Goal: Transaction & Acquisition: Purchase product/service

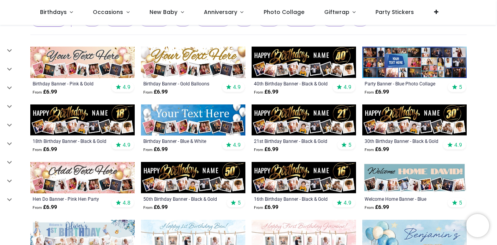
scroll to position [72, 0]
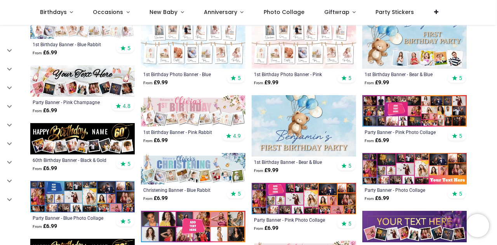
scroll to position [297, 0]
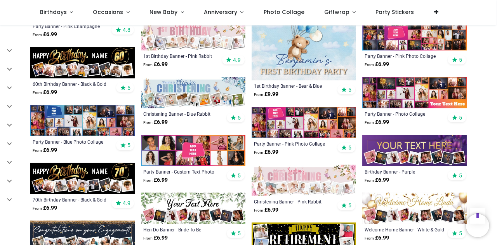
scroll to position [362, 0]
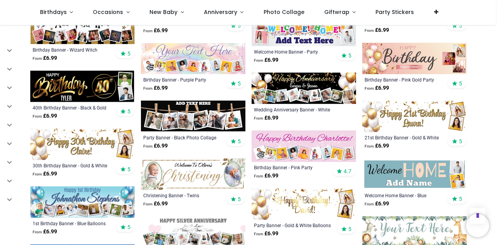
scroll to position [799, 0]
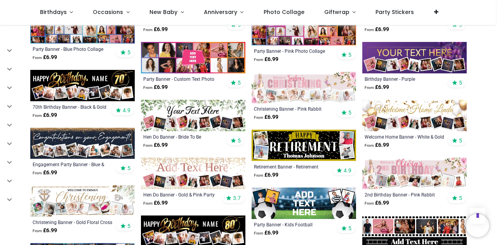
scroll to position [418, 0]
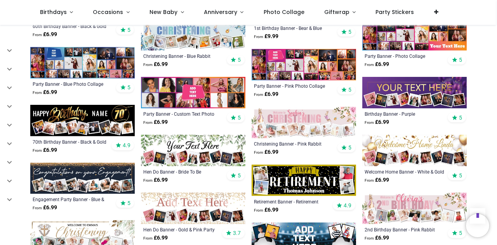
click at [172, 98] on img at bounding box center [193, 92] width 104 height 31
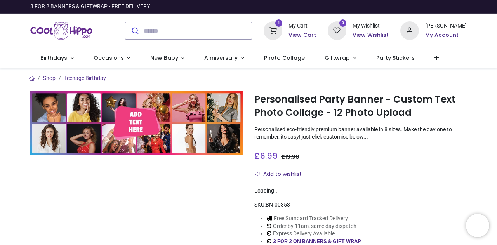
type input "**********"
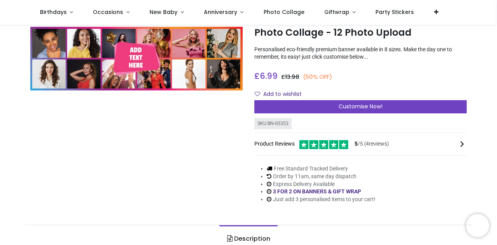
scroll to position [37, 0]
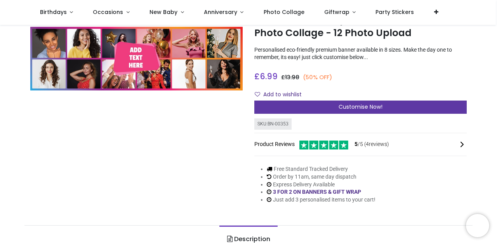
click at [340, 107] on span "Customise Now!" at bounding box center [361, 107] width 44 height 8
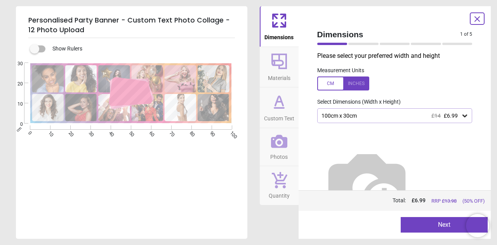
click at [348, 118] on div "100cm x 30cm £14 £6.99" at bounding box center [391, 116] width 141 height 7
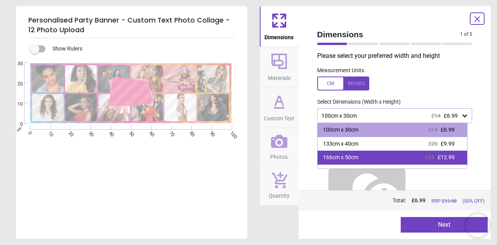
click at [347, 159] on div "166cm x 50cm" at bounding box center [340, 158] width 35 height 8
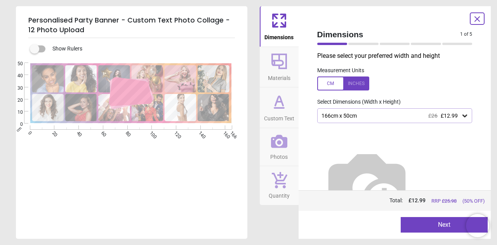
click at [284, 65] on icon at bounding box center [279, 61] width 19 height 19
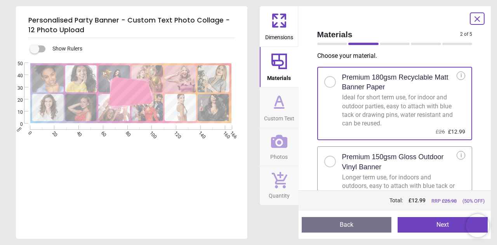
click at [328, 160] on div at bounding box center [330, 161] width 5 height 5
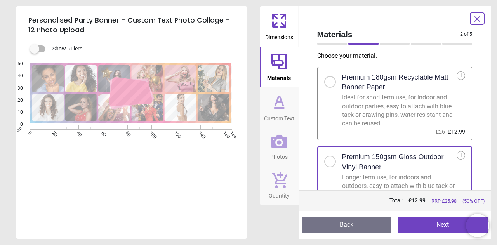
click at [272, 104] on icon at bounding box center [279, 101] width 19 height 19
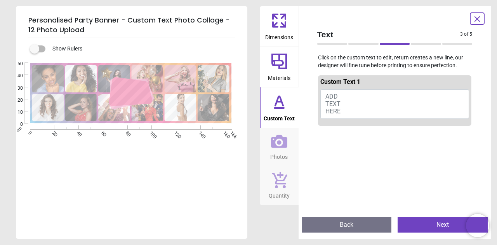
click at [336, 97] on span "ADD TEXT HERE" at bounding box center [332, 104] width 15 height 22
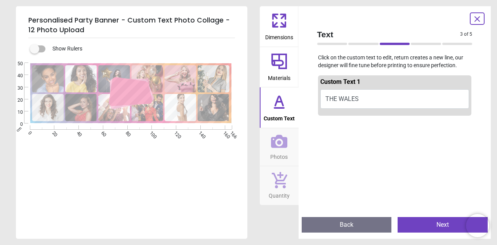
type textarea "*********"
click at [279, 138] on icon at bounding box center [279, 141] width 16 height 13
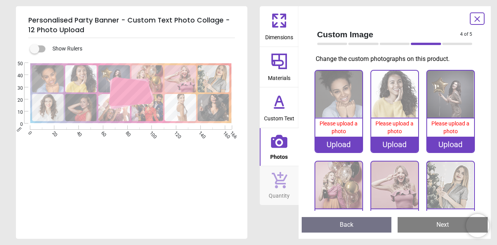
click at [340, 144] on div "Upload" at bounding box center [338, 145] width 47 height 16
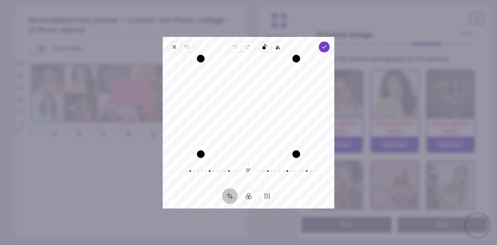
drag, startPoint x: 244, startPoint y: 97, endPoint x: 259, endPoint y: 101, distance: 16.1
click at [259, 101] on div "Recenter" at bounding box center [248, 107] width 159 height 96
click at [324, 47] on polyline "button" at bounding box center [324, 46] width 4 height 3
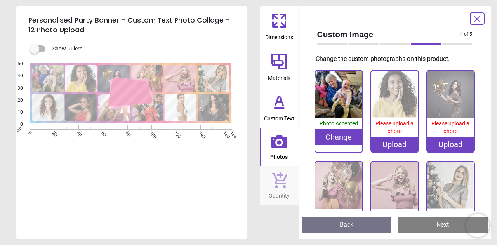
click at [397, 141] on div "Upload" at bounding box center [394, 145] width 47 height 16
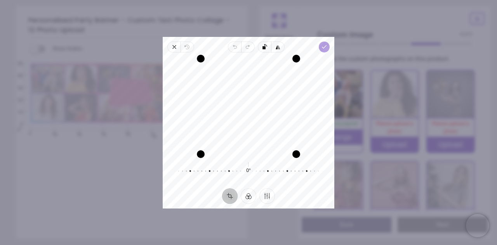
click at [327, 45] on icon "button" at bounding box center [324, 47] width 6 height 6
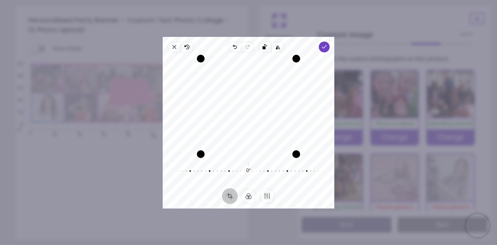
scroll to position [37, 0]
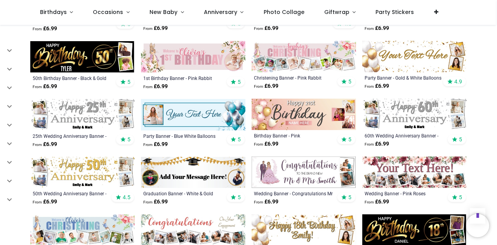
scroll to position [796, 0]
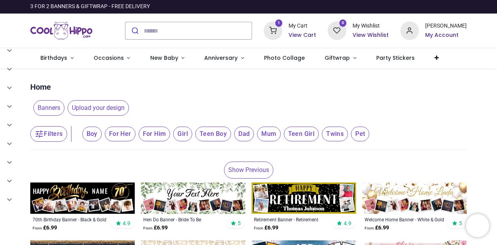
click at [238, 167] on link "Show Previous" at bounding box center [248, 170] width 49 height 17
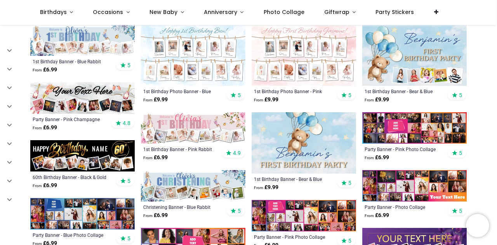
scroll to position [304, 0]
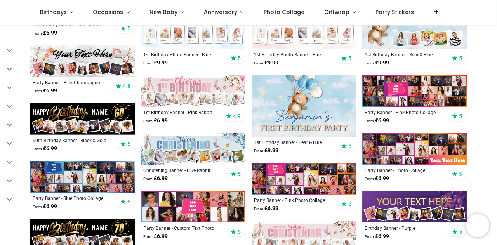
click at [385, 150] on img at bounding box center [414, 148] width 104 height 31
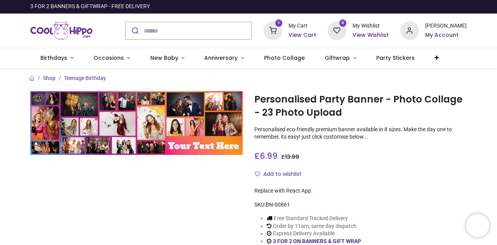
type input "**********"
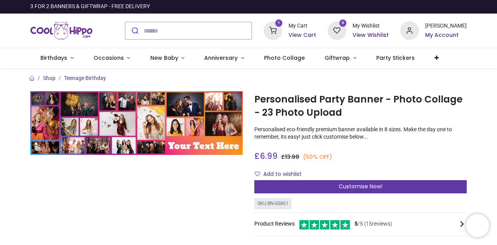
click at [362, 186] on span "Customise Now!" at bounding box center [361, 187] width 44 height 8
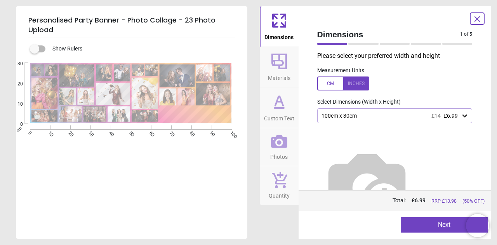
click at [350, 118] on div "100cm x 30cm £14 £6.99" at bounding box center [391, 116] width 141 height 7
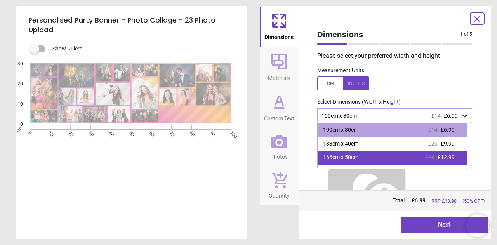
click at [358, 158] on div "166cm x 50cm £26 £12.99" at bounding box center [393, 158] width 150 height 14
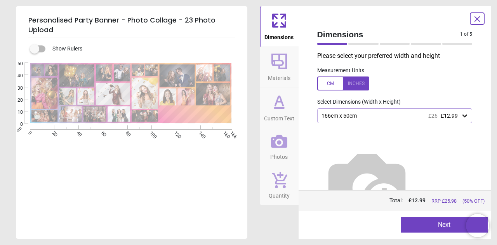
click at [275, 66] on icon at bounding box center [279, 61] width 19 height 19
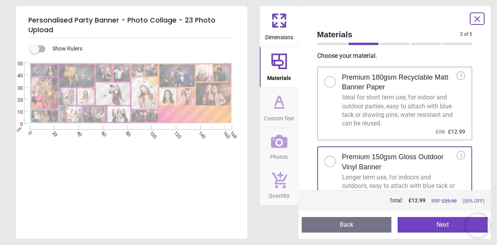
click at [285, 113] on span "Custom Text" at bounding box center [279, 117] width 30 height 12
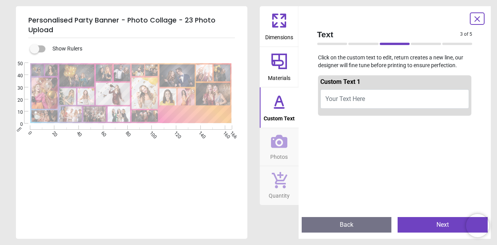
click at [360, 93] on button "Your Text Here" at bounding box center [394, 98] width 149 height 19
type textarea "*********"
click at [276, 150] on span "Photos" at bounding box center [278, 156] width 17 height 12
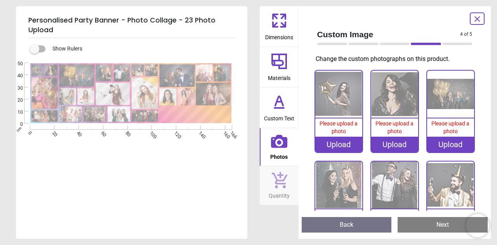
click at [339, 143] on div "Upload" at bounding box center [338, 145] width 47 height 16
click at [390, 146] on div "Upload" at bounding box center [394, 145] width 47 height 16
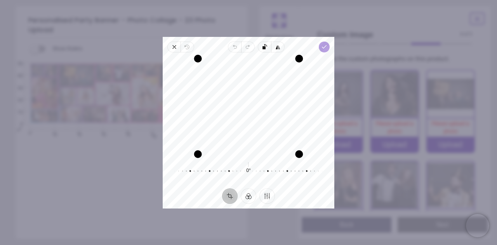
click at [327, 47] on icon "button" at bounding box center [324, 47] width 6 height 6
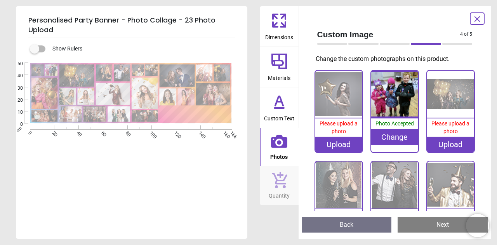
click at [453, 147] on div "Upload" at bounding box center [450, 145] width 47 height 16
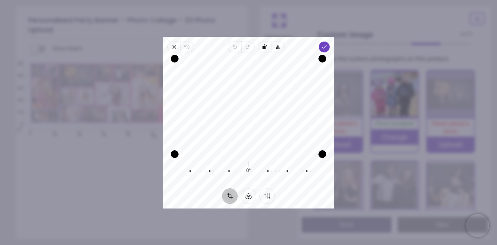
click at [290, 124] on div "Recenter" at bounding box center [248, 107] width 159 height 96
click at [324, 48] on icon "button" at bounding box center [324, 47] width 6 height 6
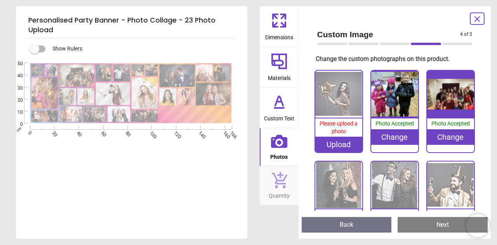
scroll to position [54, 0]
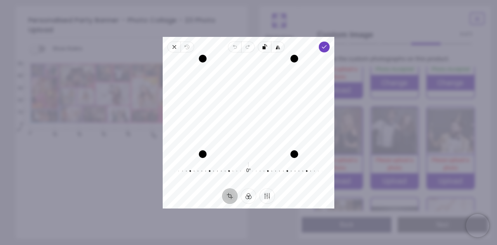
drag, startPoint x: 270, startPoint y: 138, endPoint x: 271, endPoint y: 143, distance: 4.5
click at [271, 143] on div "Recenter" at bounding box center [248, 107] width 159 height 96
drag, startPoint x: 274, startPoint y: 140, endPoint x: 272, endPoint y: 136, distance: 4.3
click at [272, 136] on div "Recenter" at bounding box center [248, 107] width 159 height 96
click at [322, 49] on icon "button" at bounding box center [324, 47] width 6 height 6
